Goal: Task Accomplishment & Management: Use online tool/utility

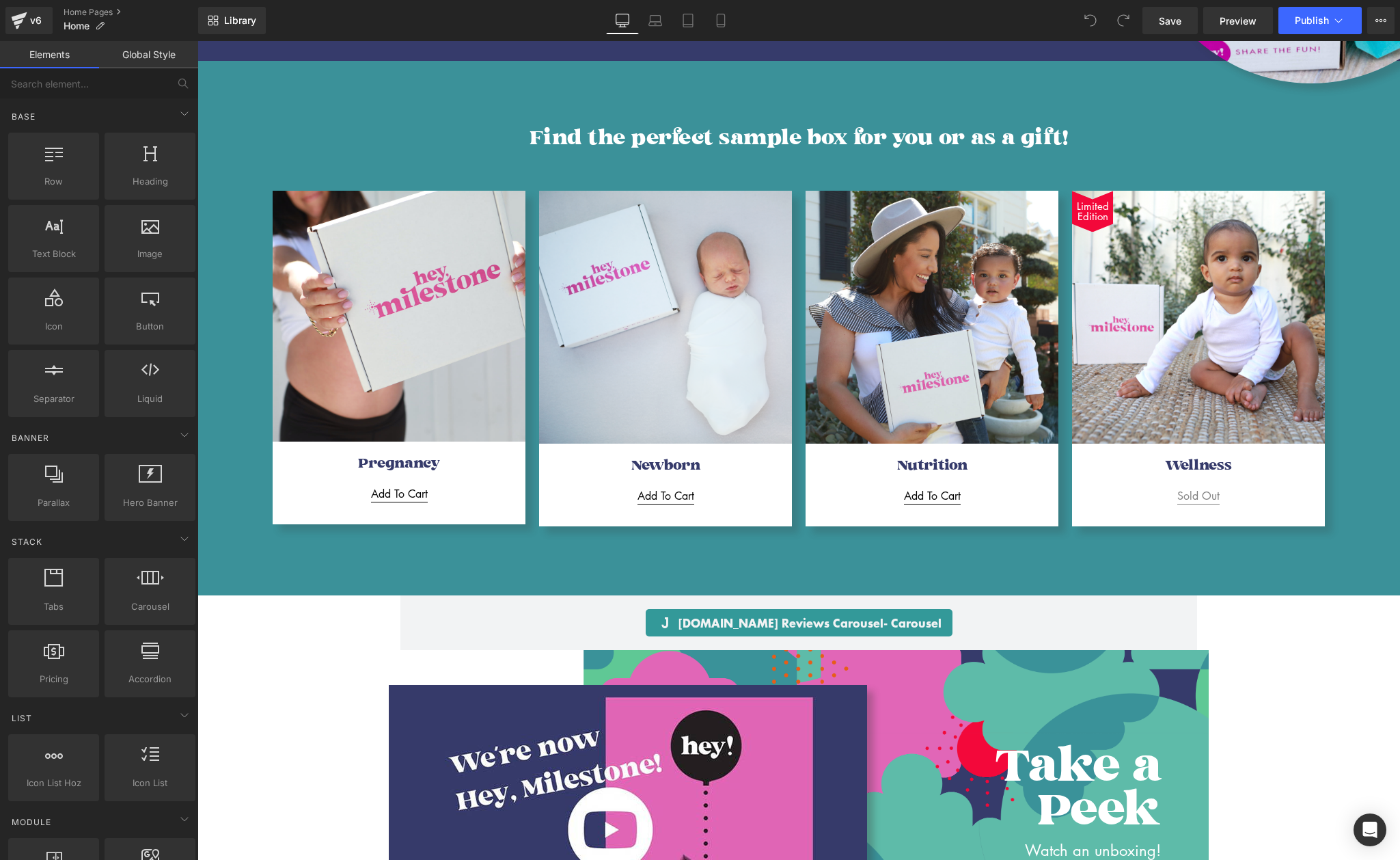
scroll to position [1122, 0]
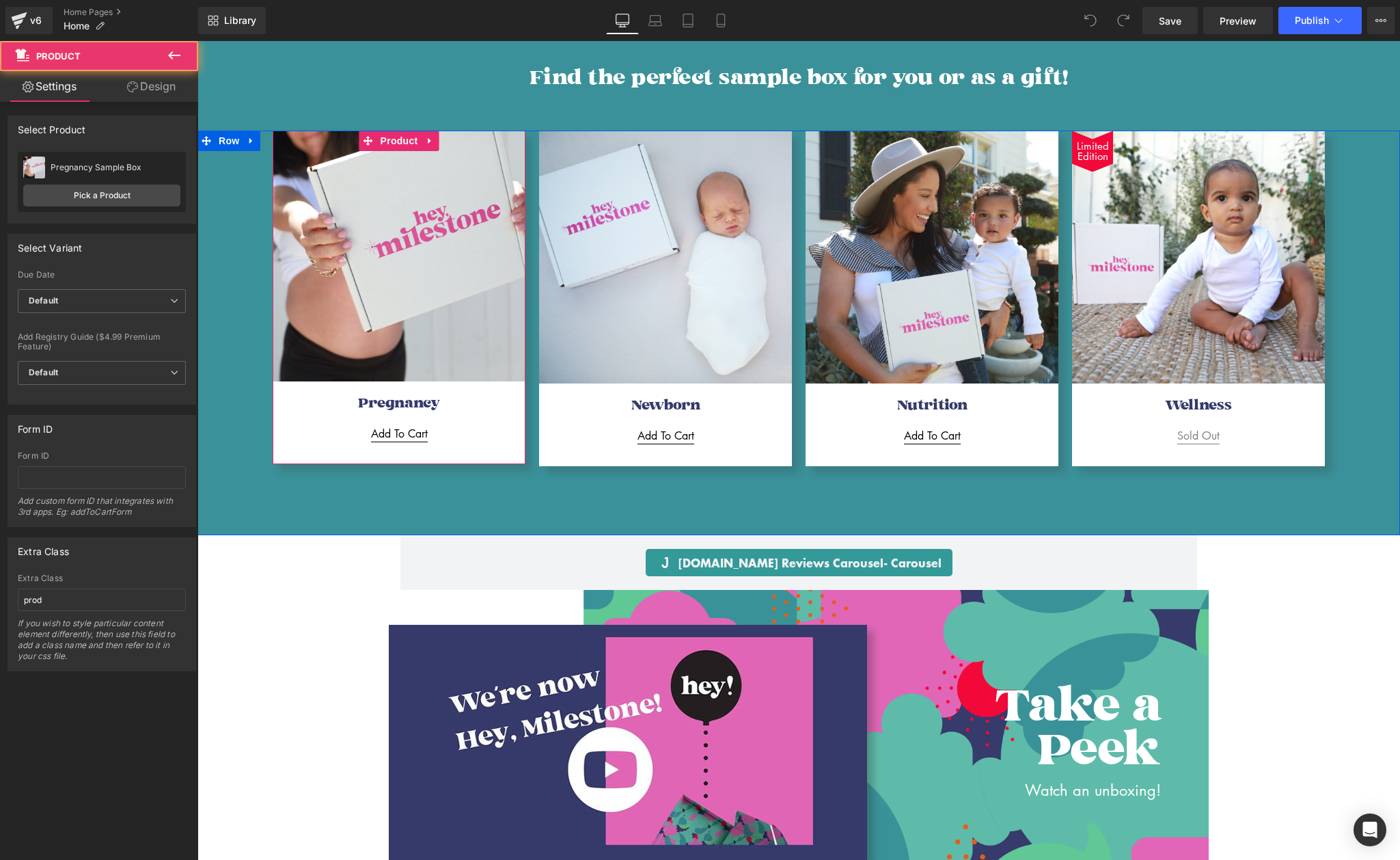
click at [437, 418] on div "Sale Off (P) Image Pregnancy Heading Add To Cart (P) Cart Button" at bounding box center [398, 286] width 253 height 312
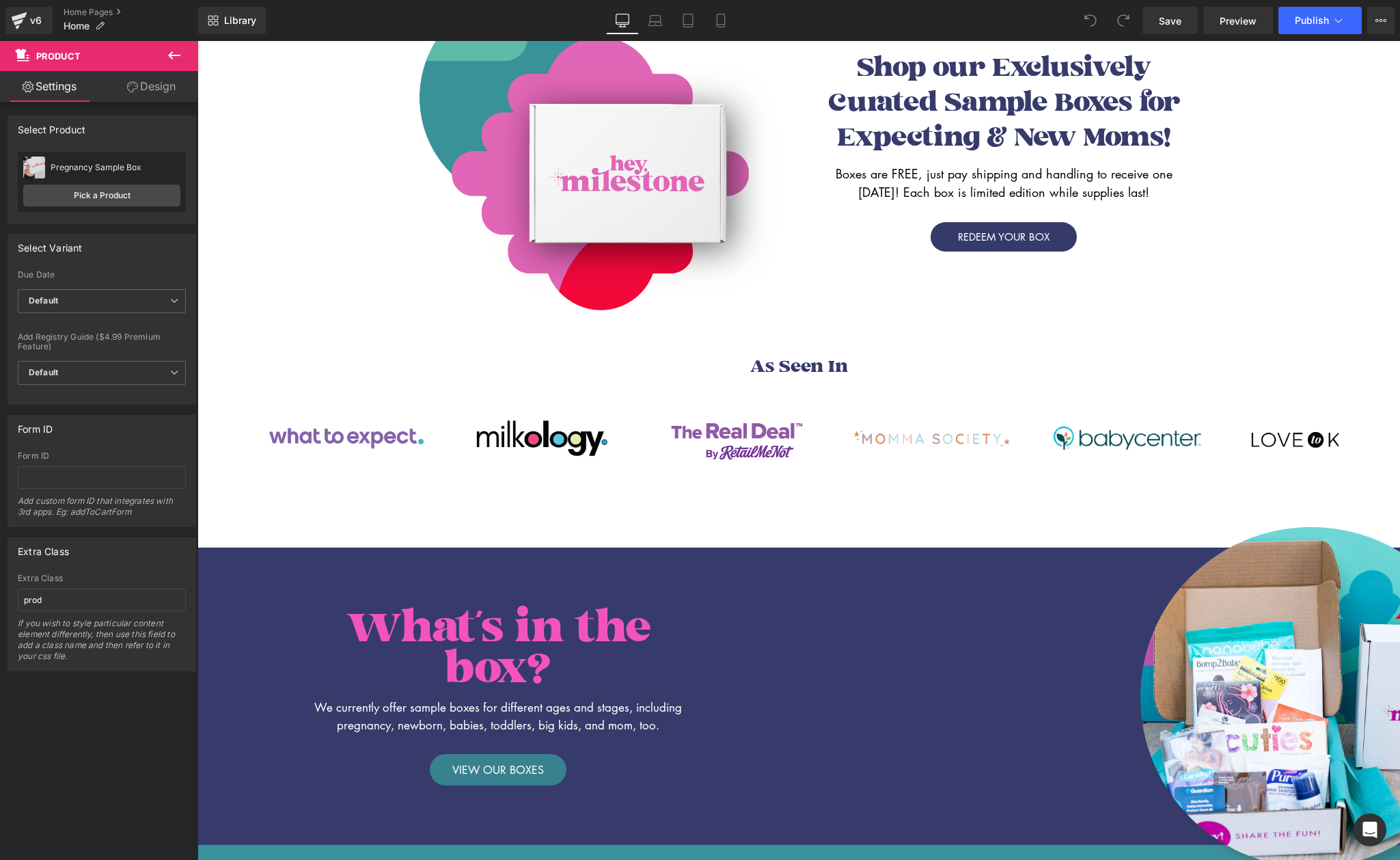
scroll to position [0, 0]
